Goal: Answer question/provide support: Ask a question

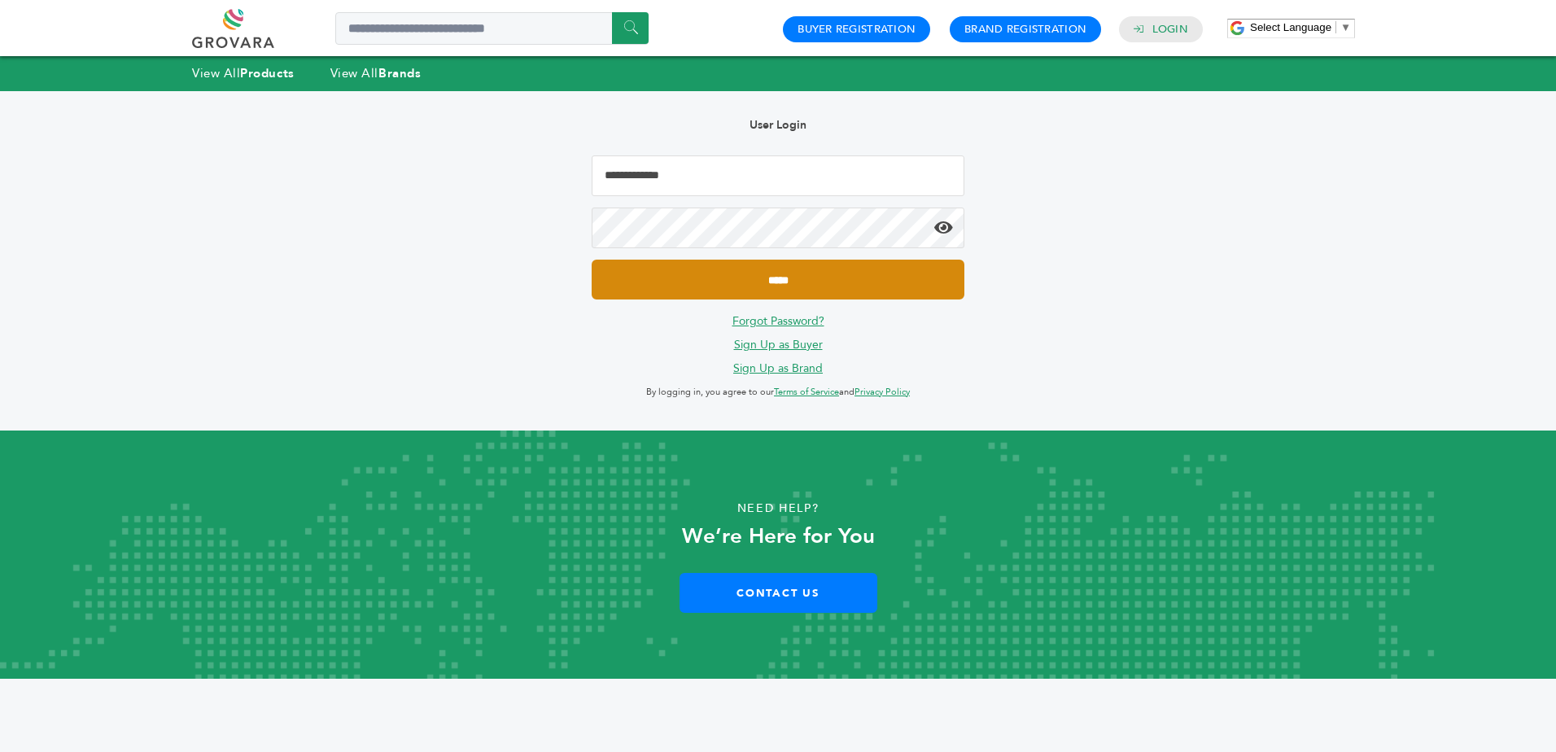
type input "**********"
click at [830, 290] on input "*****" at bounding box center [778, 280] width 373 height 40
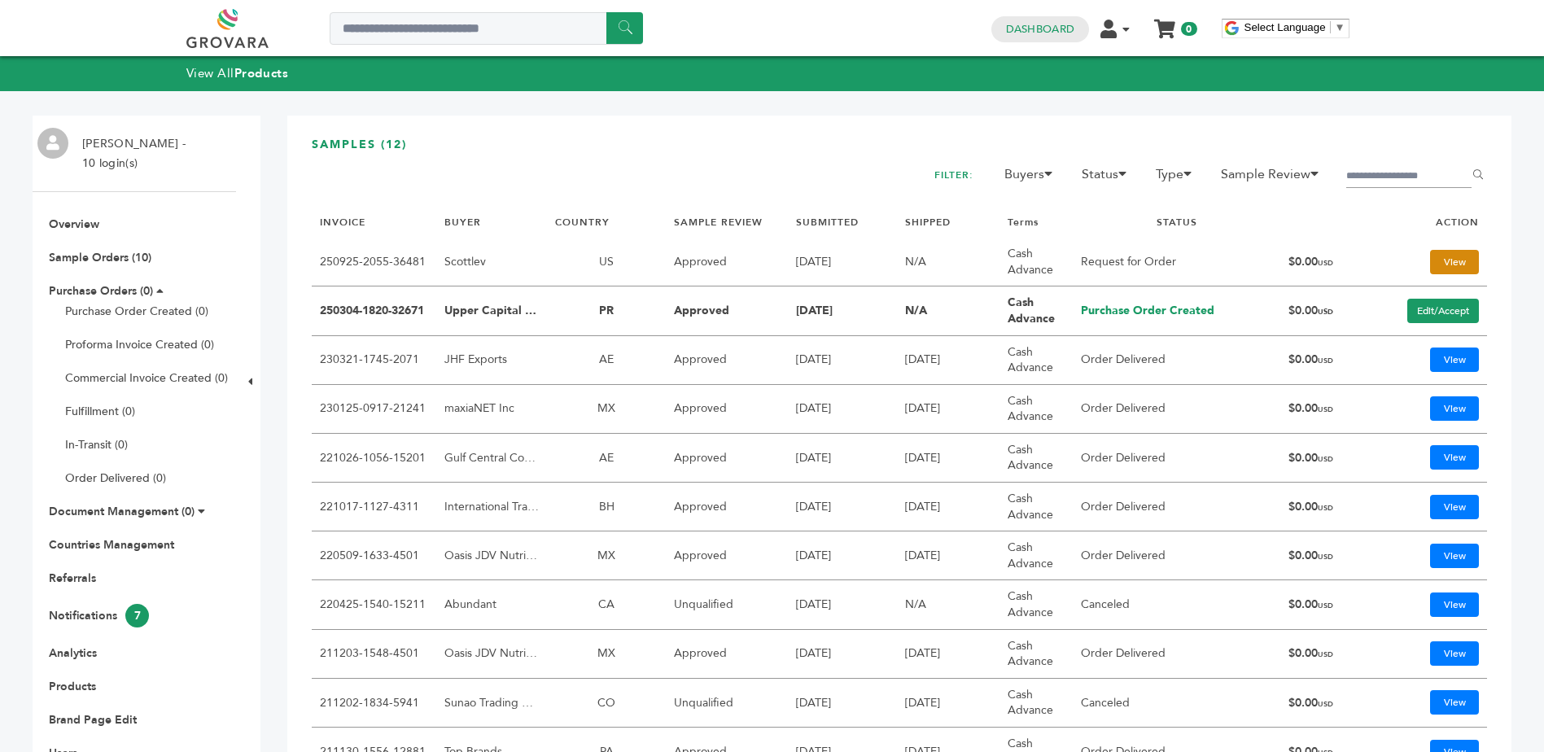
click at [1440, 265] on link "View" at bounding box center [1454, 262] width 49 height 24
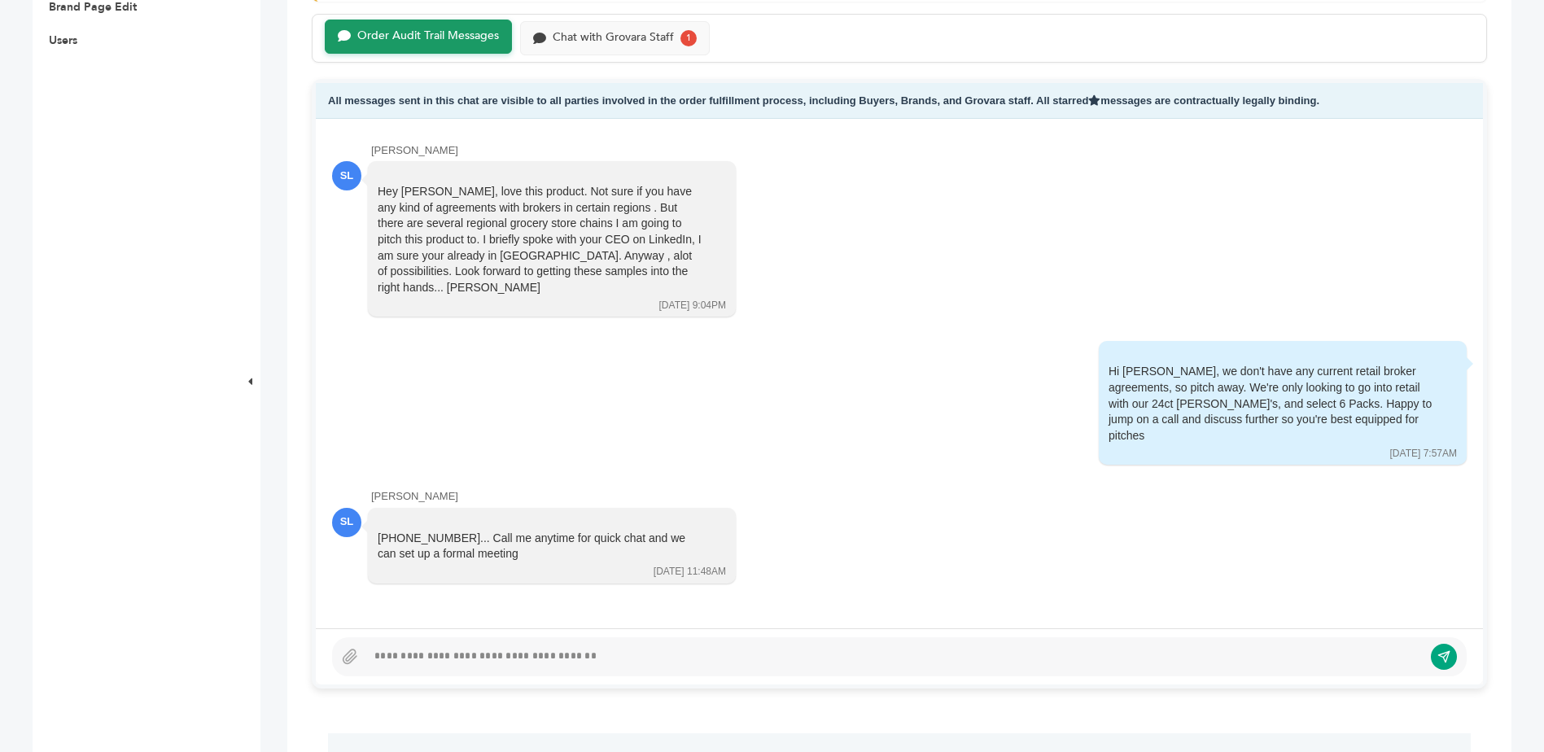
scroll to position [708, 0]
click at [647, 655] on div at bounding box center [894, 656] width 1057 height 20
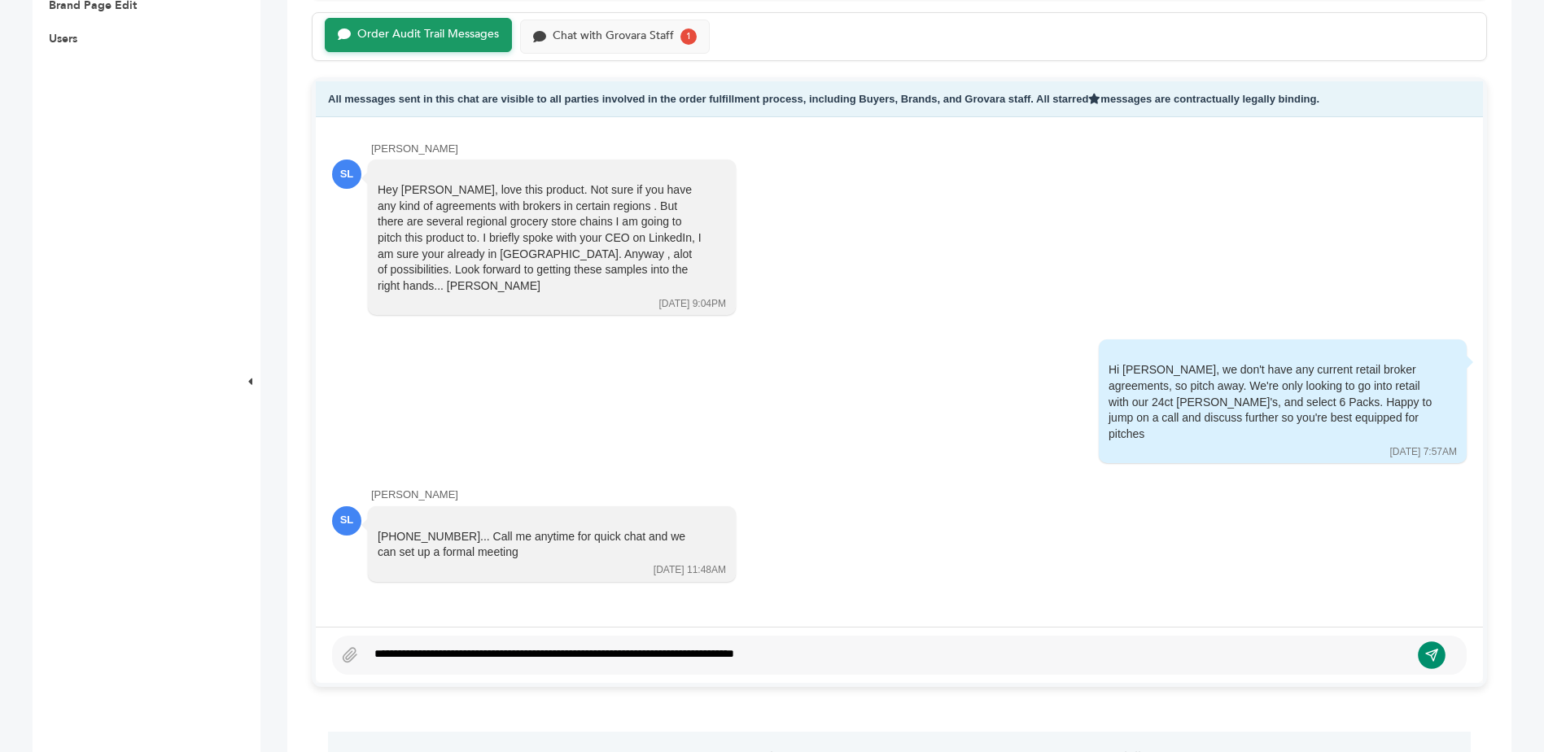
click at [1433, 654] on icon "submit" at bounding box center [1432, 655] width 14 height 14
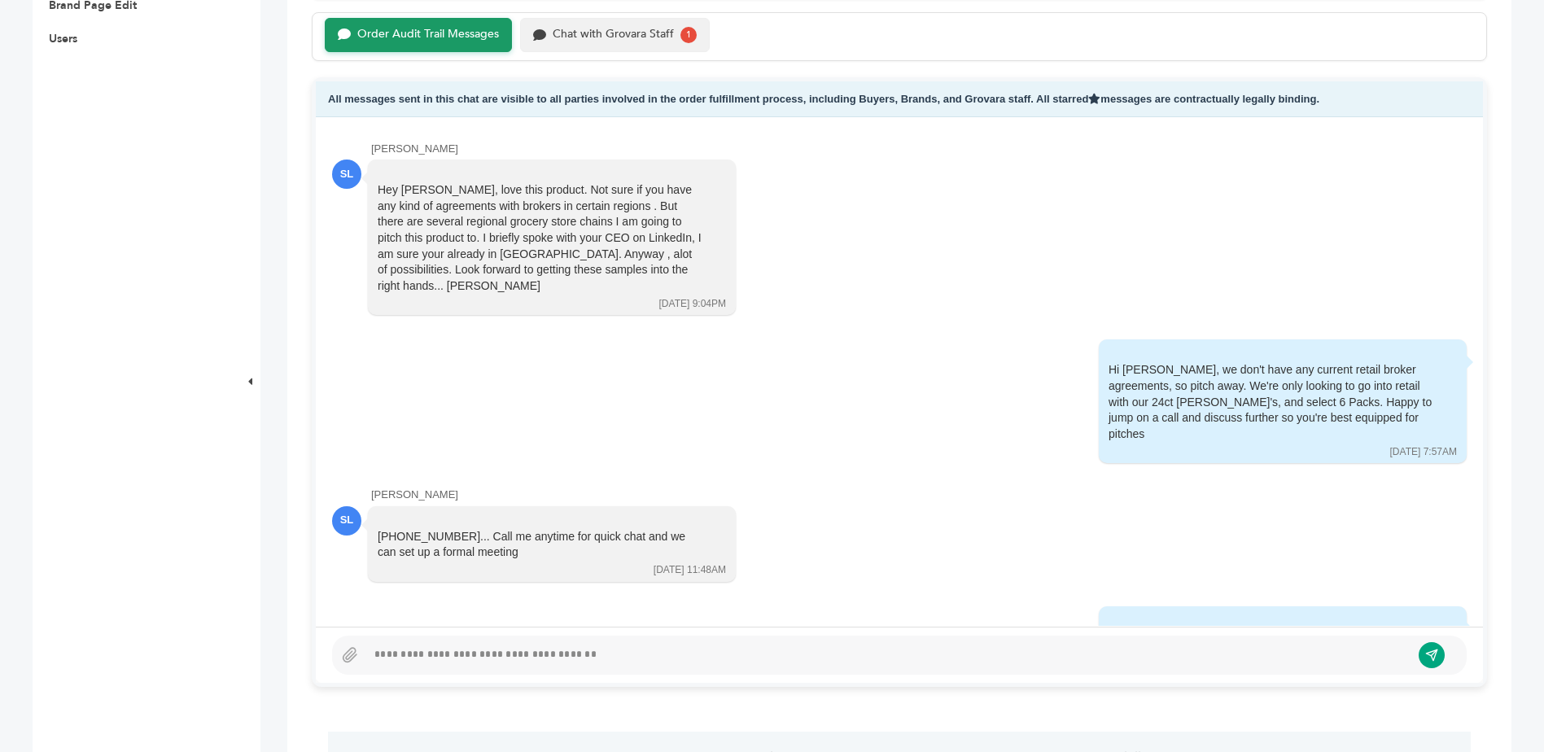
scroll to position [50, 0]
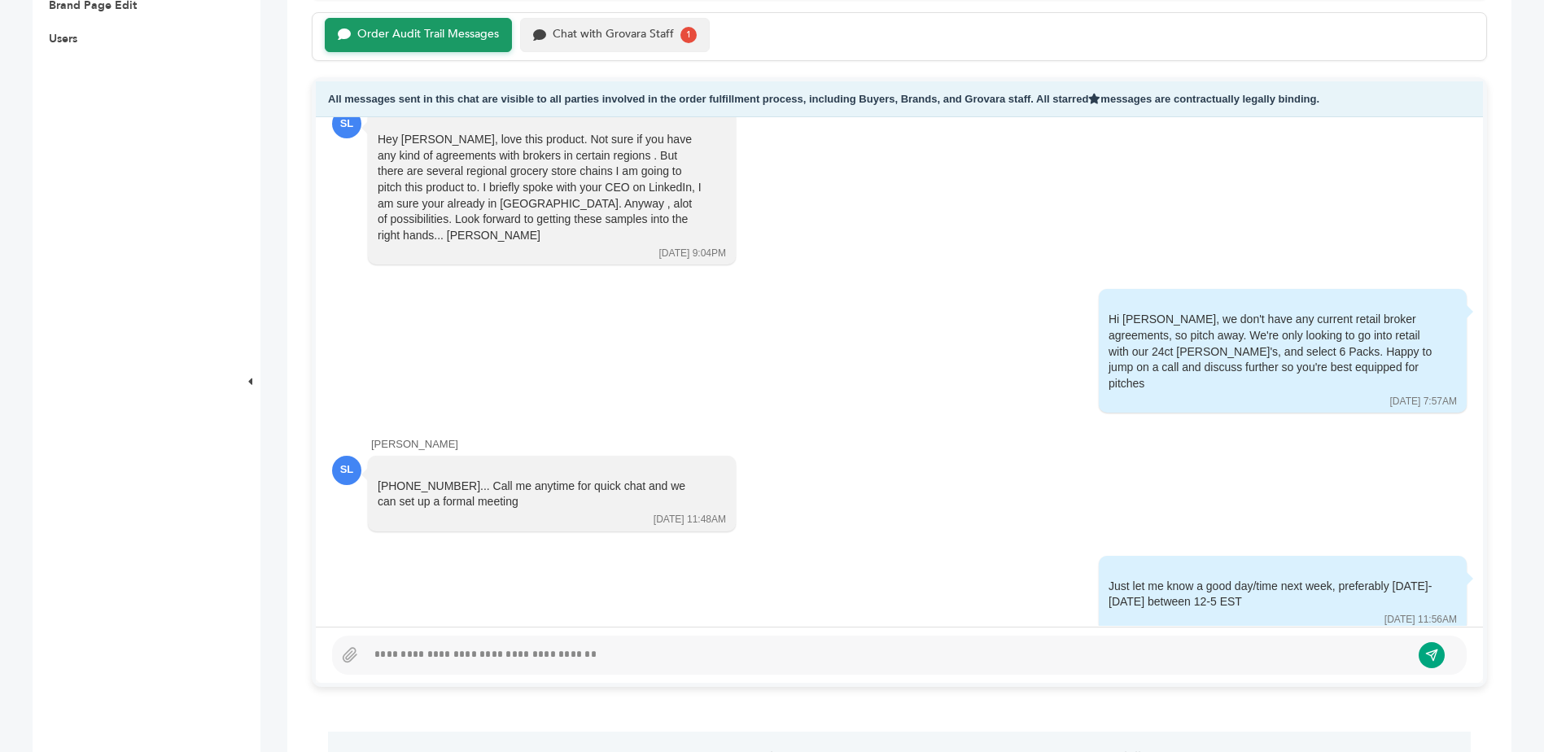
click at [648, 34] on div "Chat with Grovara Staff" at bounding box center [613, 35] width 121 height 14
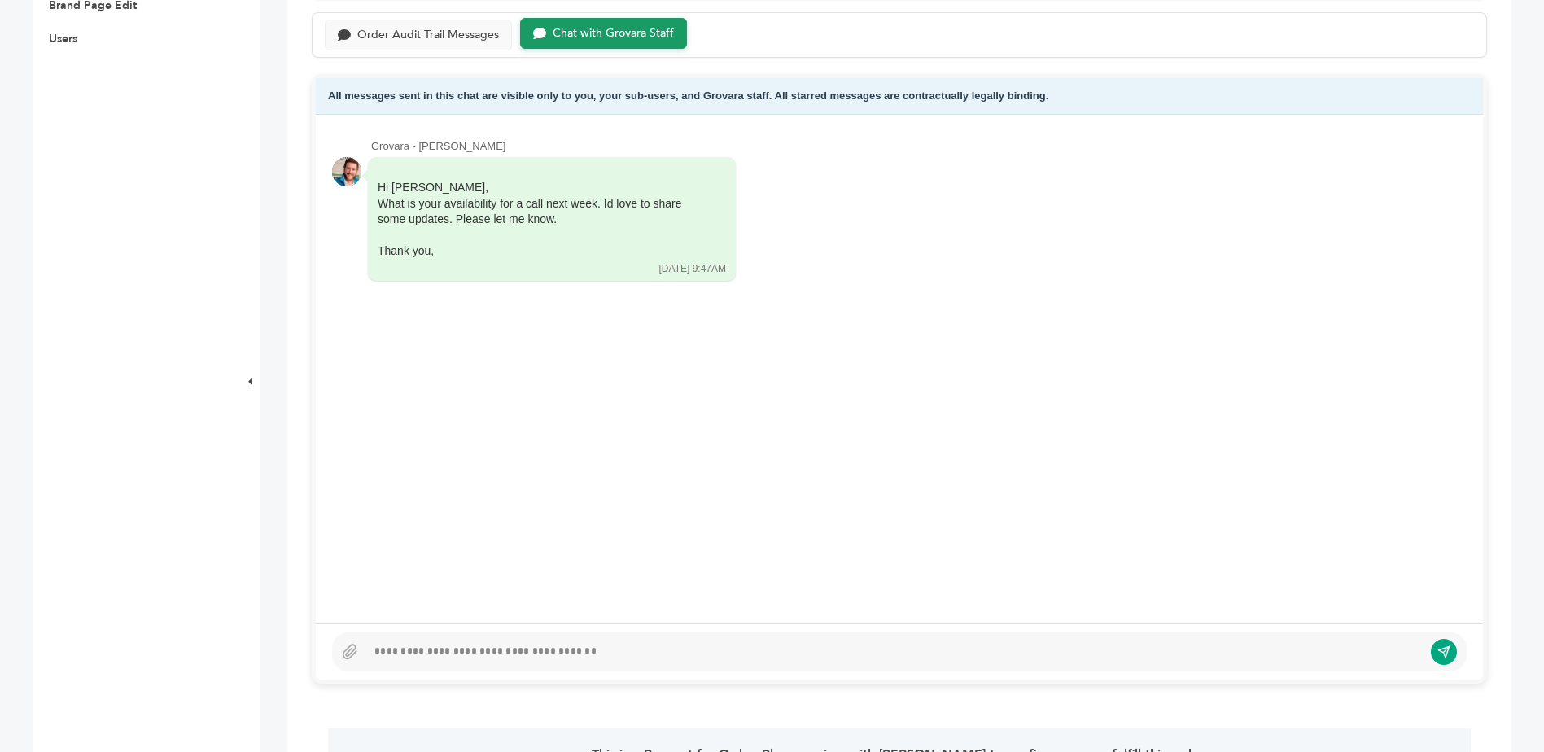
click at [535, 647] on div at bounding box center [894, 652] width 1057 height 20
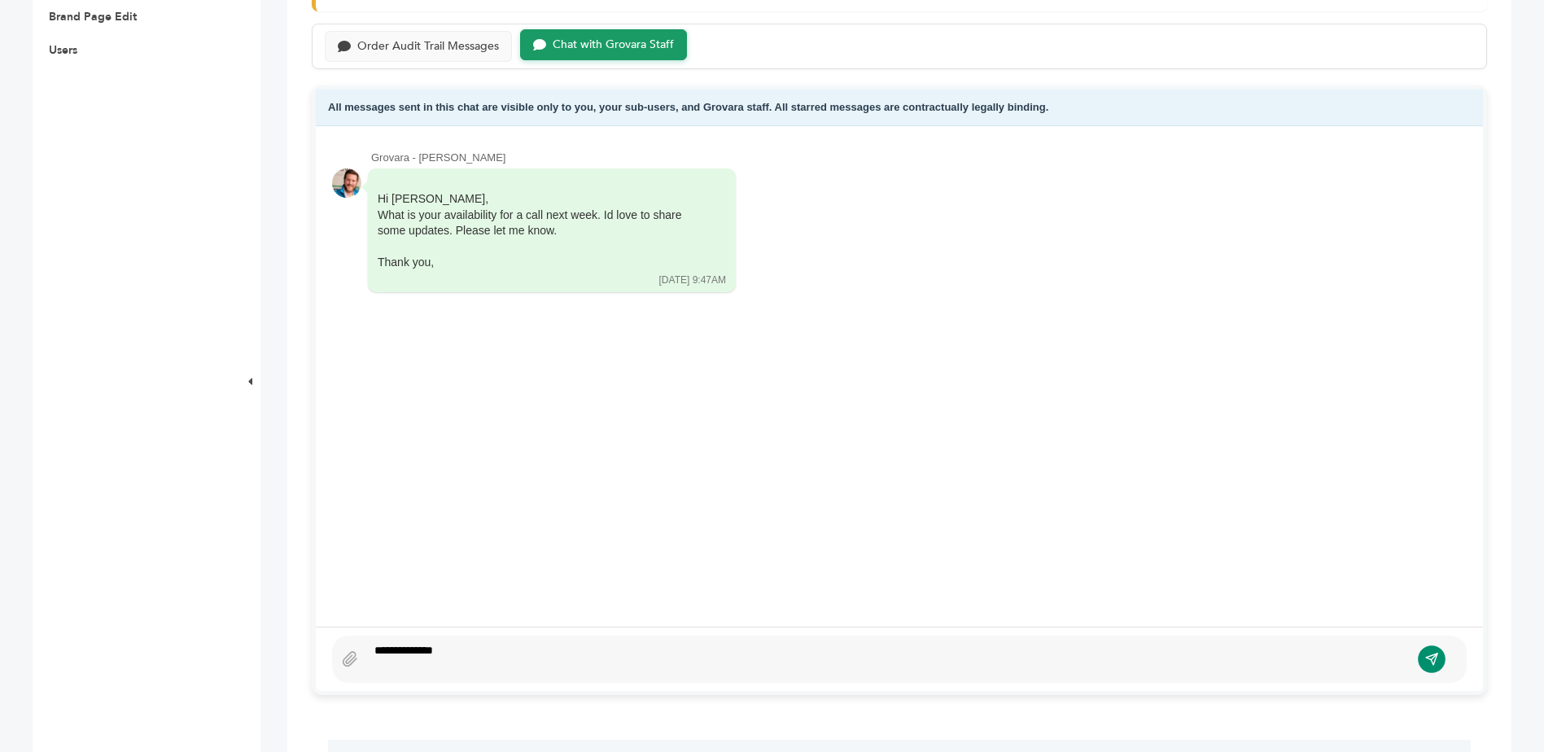
click at [1429, 659] on icon "submit" at bounding box center [1431, 659] width 11 height 11
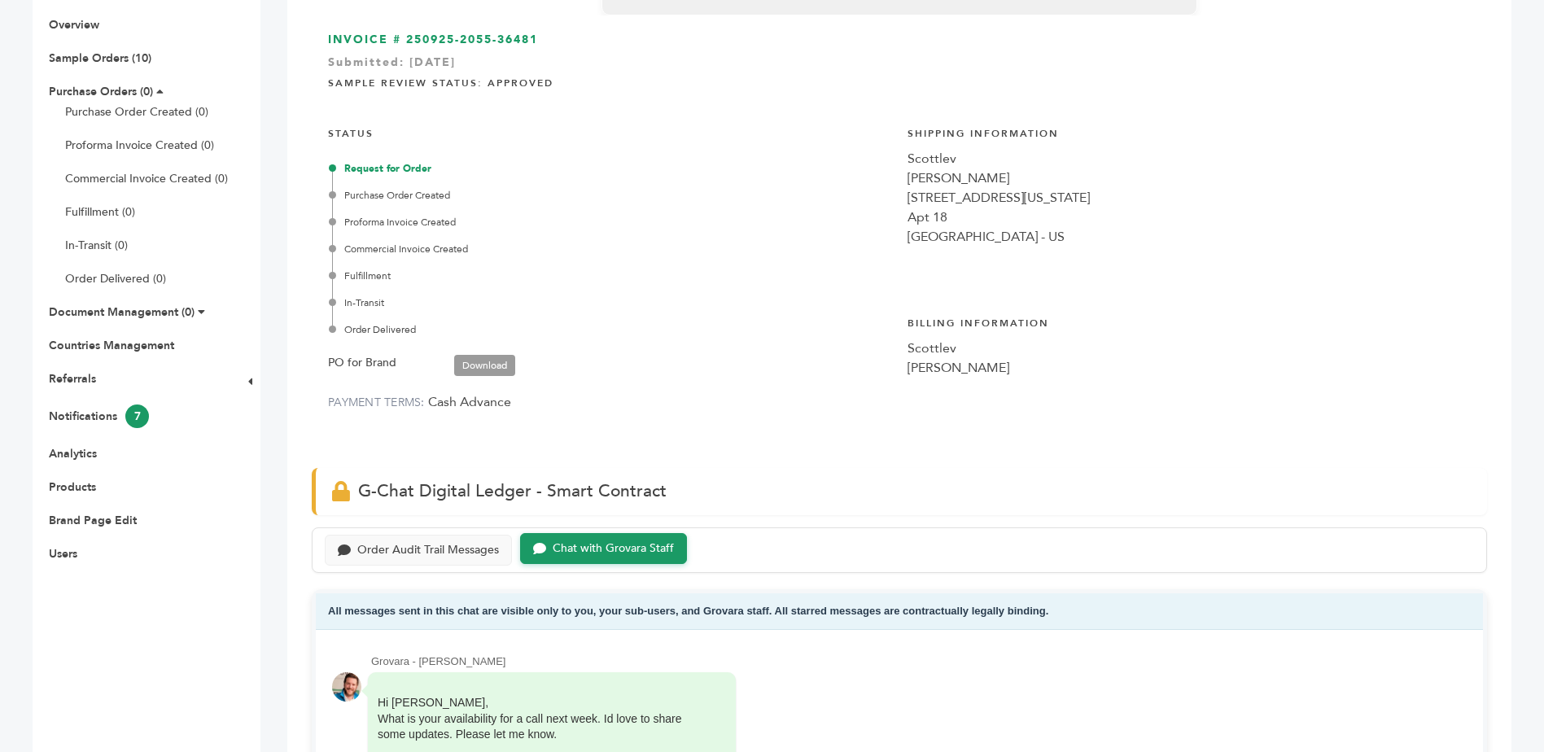
scroll to position [133, 0]
